Goal: Information Seeking & Learning: Learn about a topic

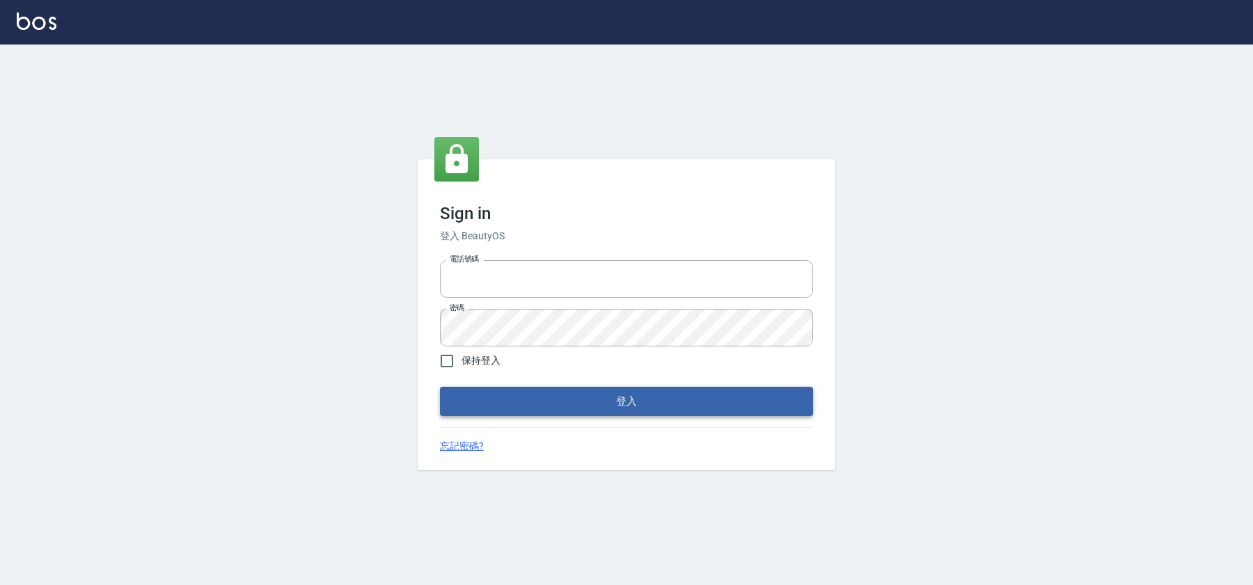
type input "0931222924"
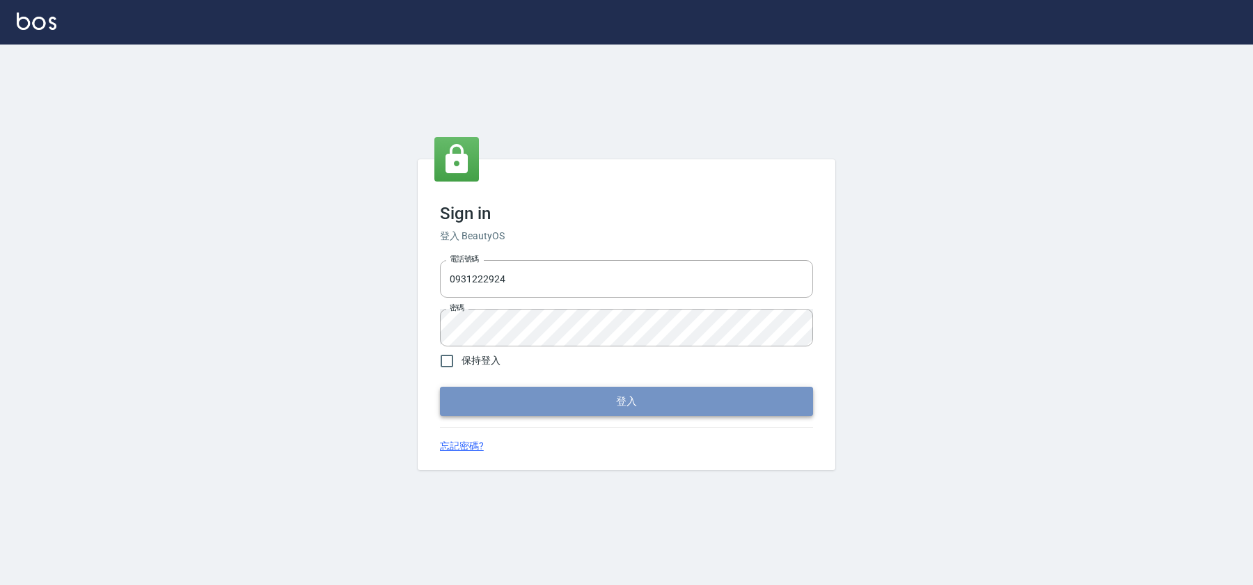
click at [576, 406] on button "登入" at bounding box center [626, 401] width 373 height 29
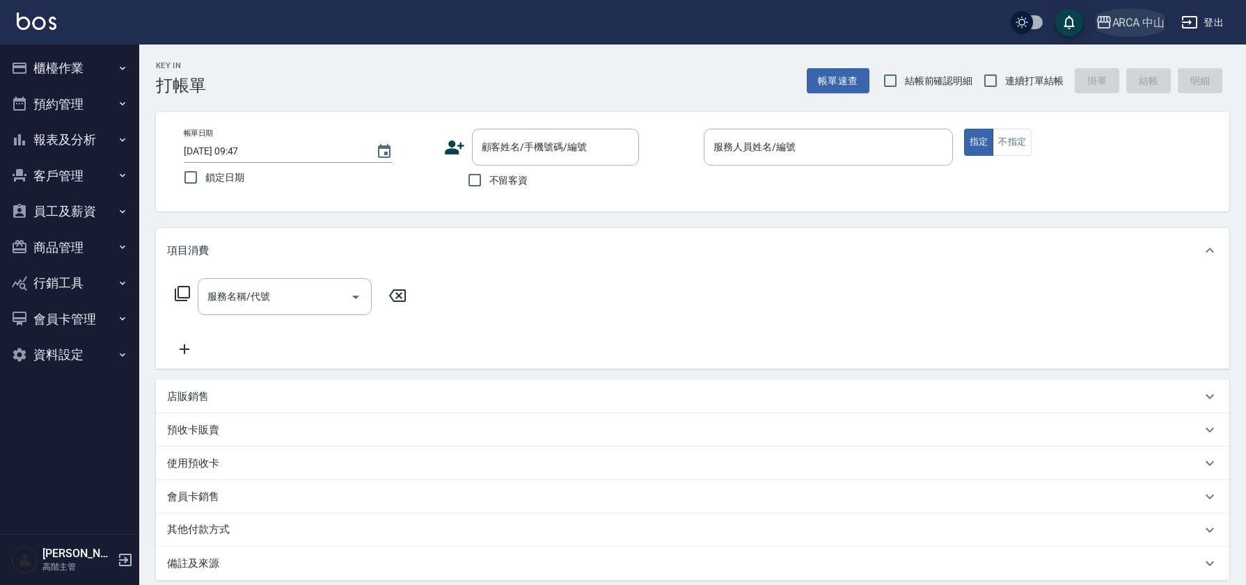
click at [1153, 24] on div "ARCA 中山" at bounding box center [1138, 22] width 53 height 17
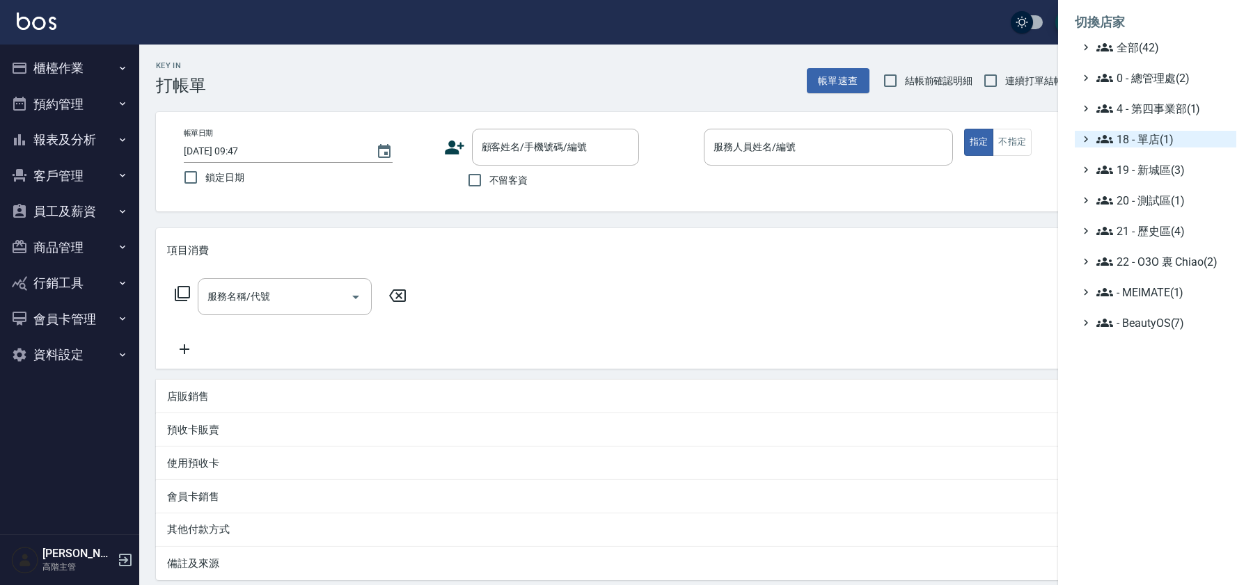
click at [1154, 142] on span "18 - 單店(1)" at bounding box center [1163, 139] width 134 height 17
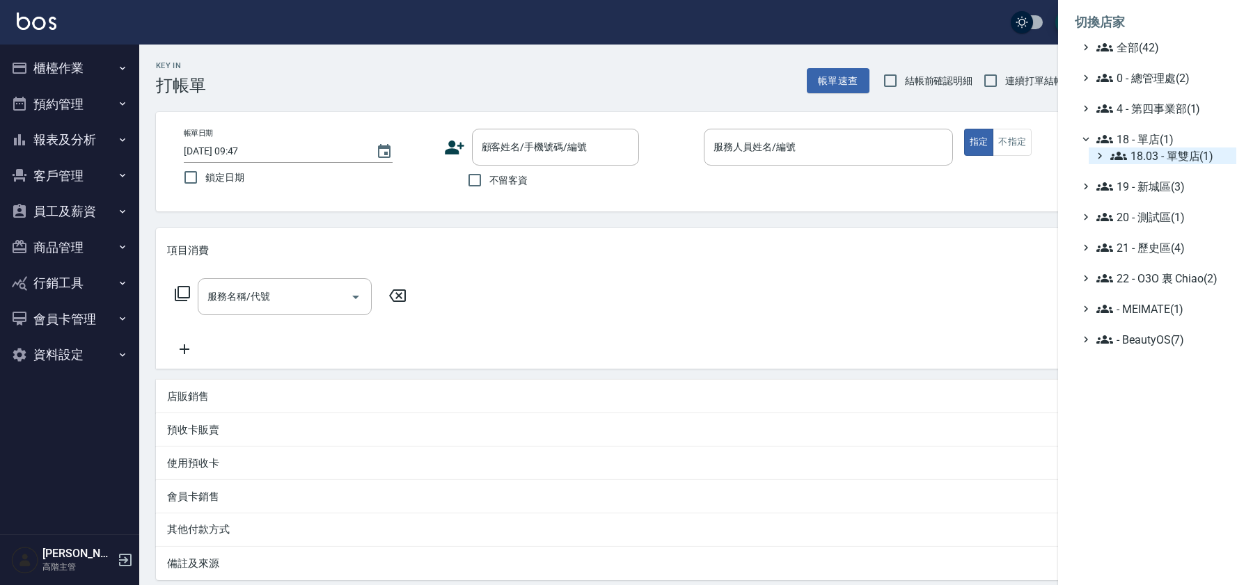
click at [1158, 158] on span "18.03 - 單雙店(1)" at bounding box center [1170, 156] width 120 height 17
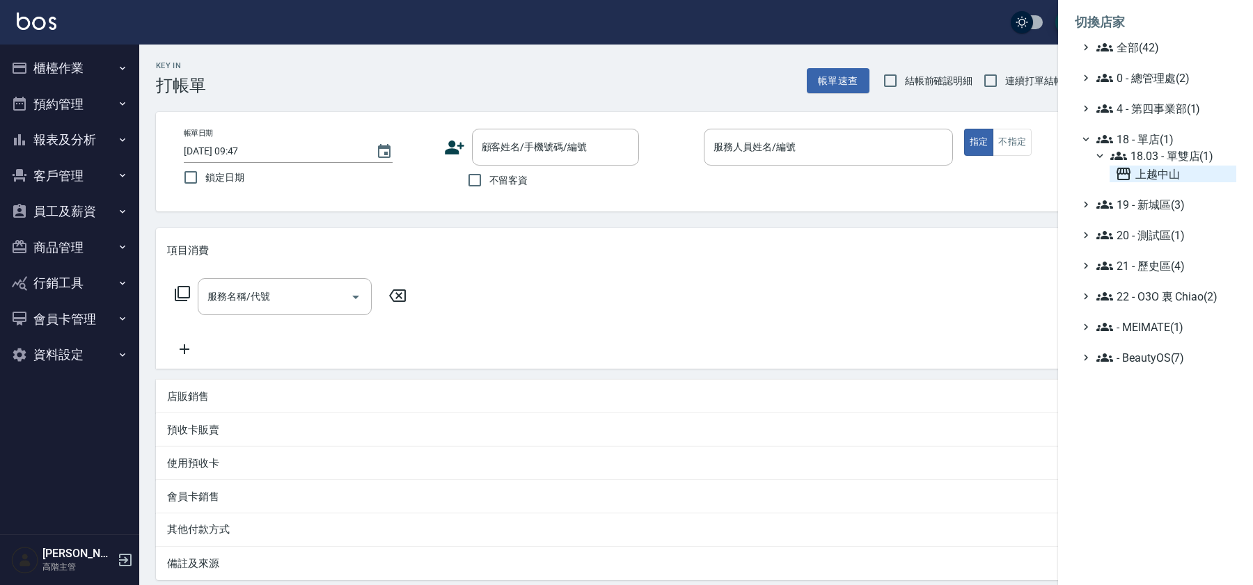
click at [1155, 171] on span "上越中山" at bounding box center [1173, 174] width 116 height 17
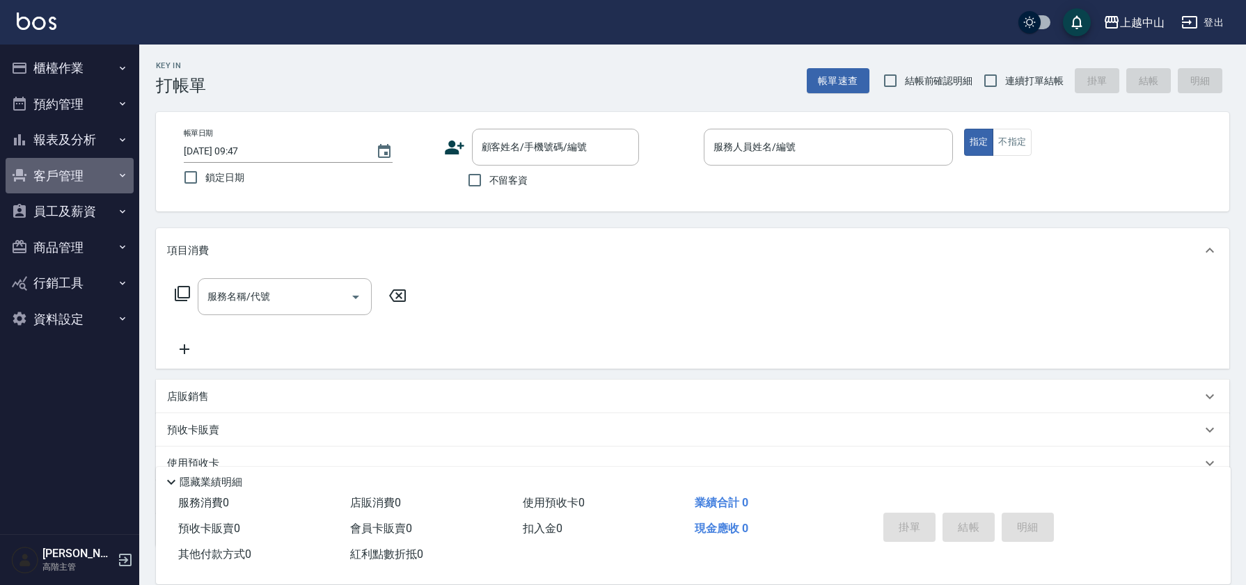
click at [77, 175] on button "客戶管理" at bounding box center [70, 176] width 128 height 36
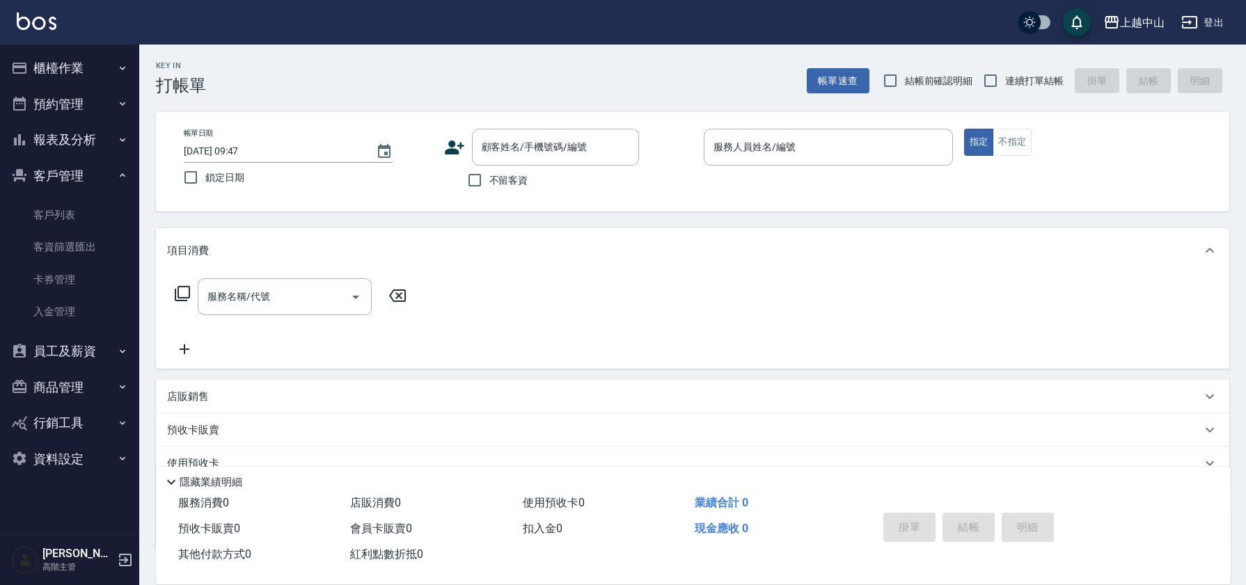
click at [86, 143] on button "報表及分析" at bounding box center [70, 140] width 128 height 36
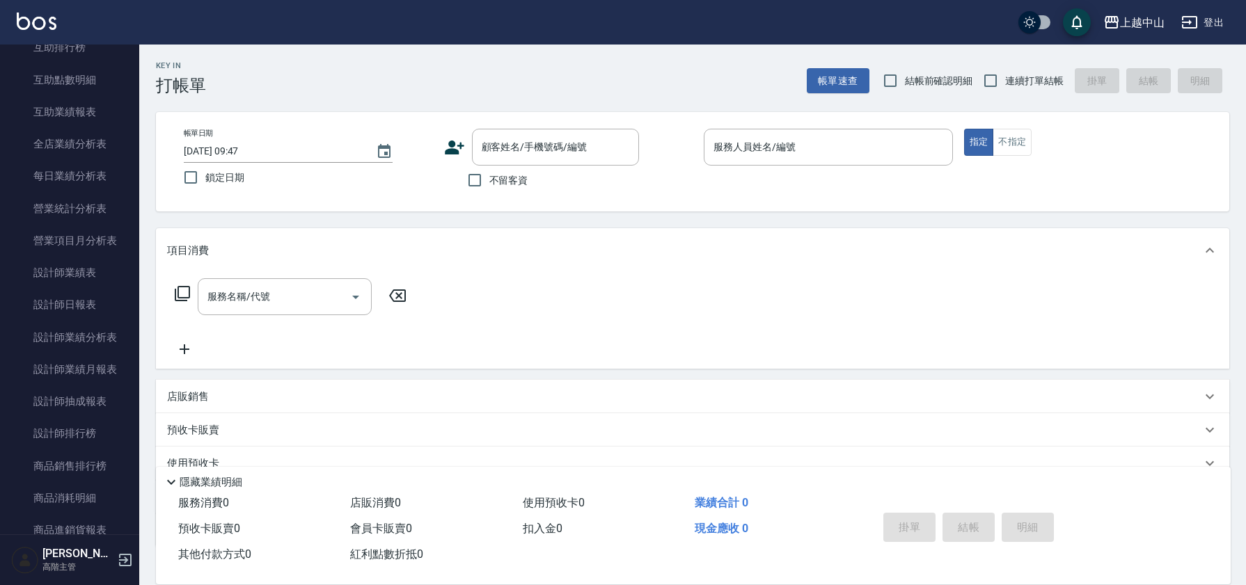
scroll to position [389, 0]
click at [92, 310] on link "設計師業績分析表" at bounding box center [70, 306] width 128 height 32
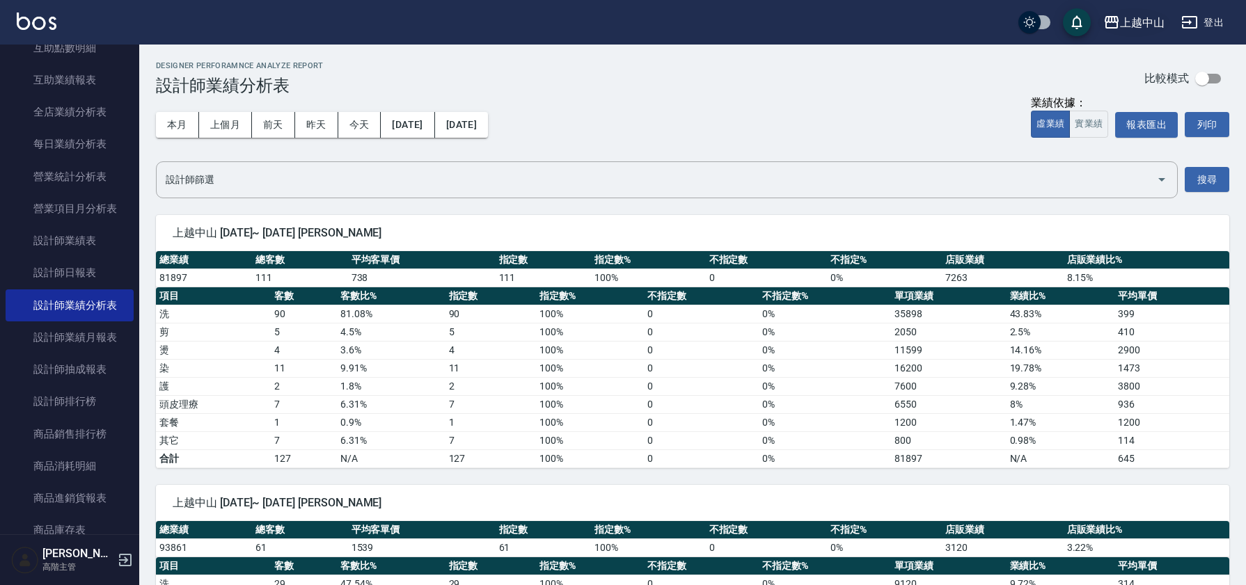
click at [1154, 22] on div "上越中山" at bounding box center [1142, 22] width 45 height 17
